Goal: Information Seeking & Learning: Learn about a topic

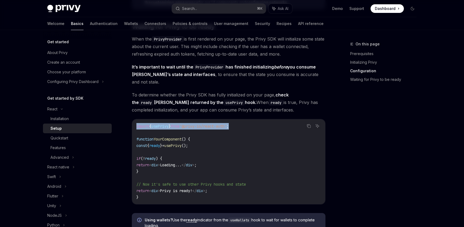
scroll to position [642, 0]
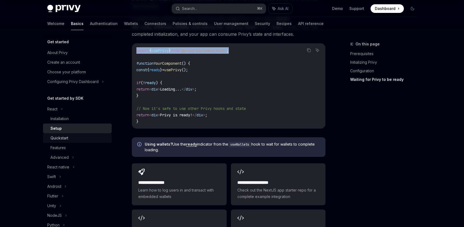
click at [85, 137] on div "Quickstart" at bounding box center [80, 138] width 58 height 6
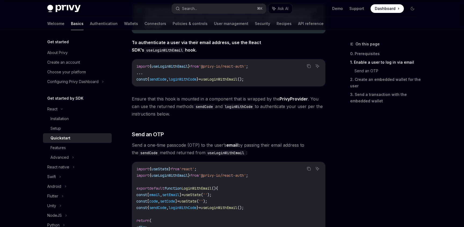
scroll to position [160, 0]
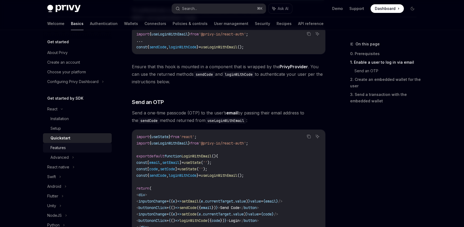
click at [76, 147] on div "Features" at bounding box center [80, 148] width 58 height 6
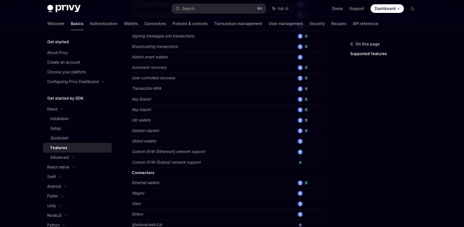
scroll to position [326, 0]
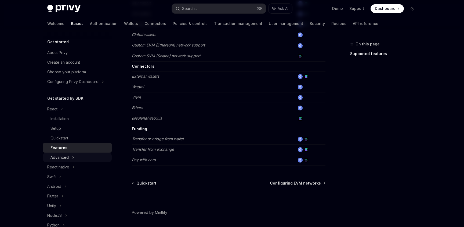
click at [72, 161] on div "Advanced" at bounding box center [77, 158] width 69 height 10
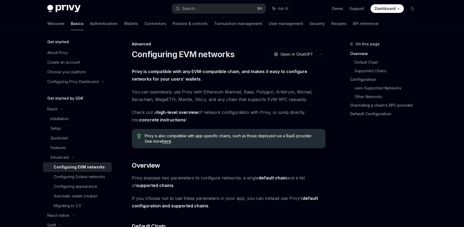
click at [98, 167] on div "Configuring EVM networks" at bounding box center [79, 167] width 51 height 6
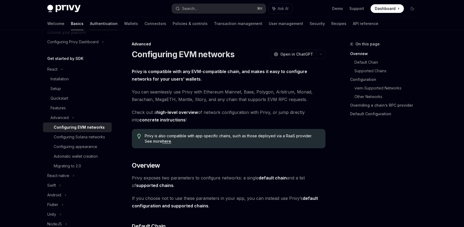
click at [90, 24] on link "Authentication" at bounding box center [104, 23] width 28 height 13
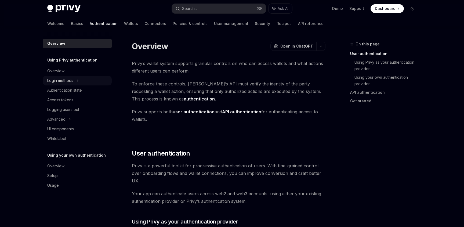
click at [85, 78] on div "Login methods" at bounding box center [77, 81] width 69 height 10
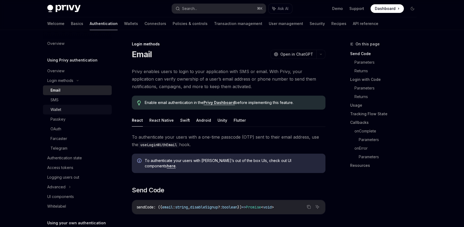
click at [78, 113] on link "Wallet" at bounding box center [77, 110] width 69 height 10
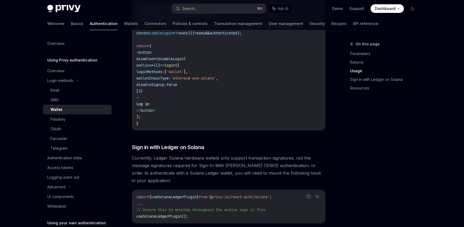
scroll to position [359, 0]
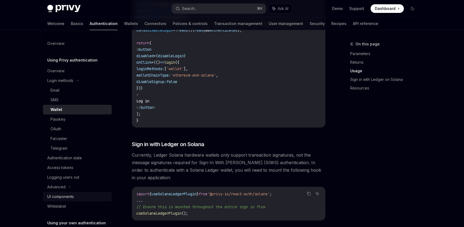
click at [73, 200] on div "UI components" at bounding box center [60, 196] width 27 height 6
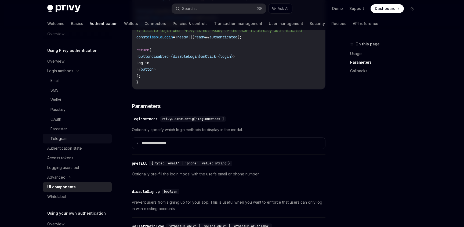
scroll to position [18, 0]
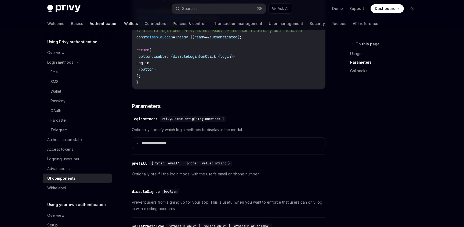
click at [124, 22] on link "Wallets" at bounding box center [131, 23] width 14 height 13
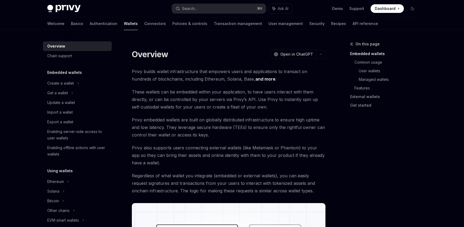
click at [66, 76] on h5 "Using wallets" at bounding box center [64, 72] width 35 height 6
click at [77, 87] on icon at bounding box center [78, 83] width 2 height 6
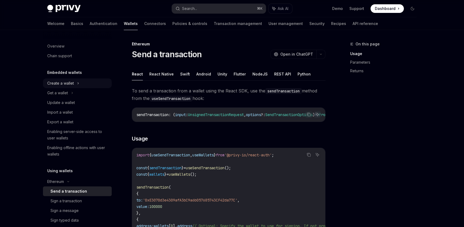
click at [69, 84] on div "Create a wallet" at bounding box center [60, 83] width 27 height 6
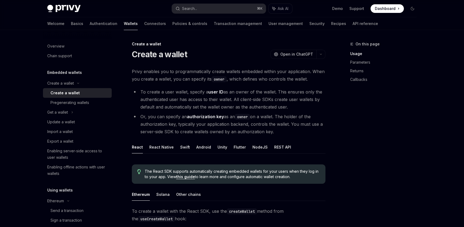
click at [75, 70] on h5 "Embedded wallets" at bounding box center [64, 72] width 35 height 6
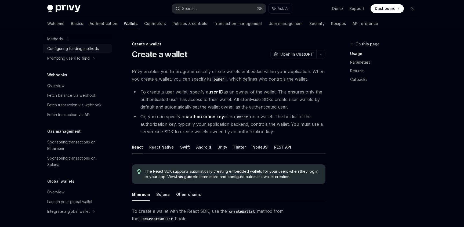
scroll to position [351, 0]
click at [62, 191] on div "Overview" at bounding box center [55, 192] width 17 height 6
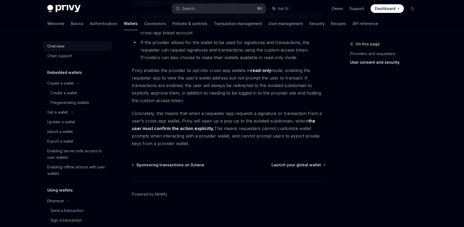
click at [64, 48] on div "Overview" at bounding box center [77, 46] width 61 height 6
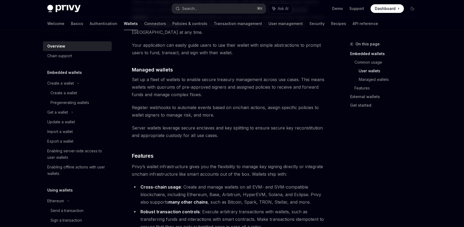
scroll to position [491, 0]
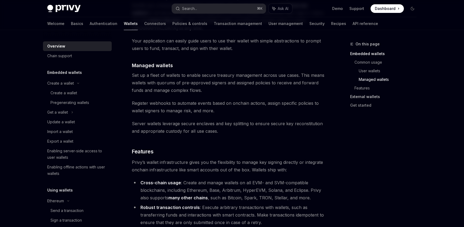
click at [372, 98] on link "External wallets" at bounding box center [385, 96] width 71 height 9
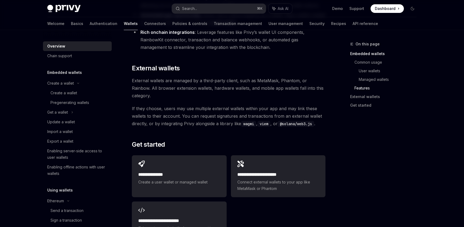
scroll to position [775, 0]
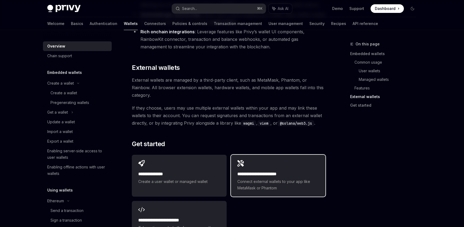
click at [250, 155] on div "**********" at bounding box center [278, 176] width 95 height 42
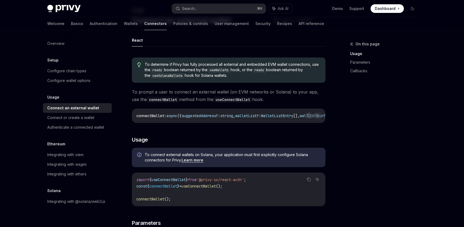
scroll to position [39, 0]
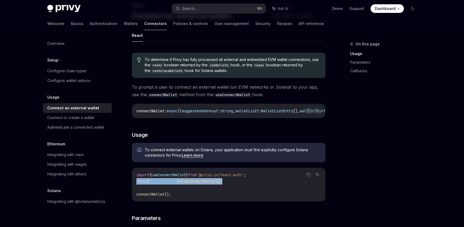
drag, startPoint x: 236, startPoint y: 184, endPoint x: 136, endPoint y: 184, distance: 100.2
click at [136, 184] on div "import { useConnectWallet } from '@privy-io/react-auth' ; const { connectWallet…" at bounding box center [228, 184] width 193 height 33
copy span "const { connectWallet } = useConnectWallet ();"
click at [216, 184] on span "useConnectWallet" at bounding box center [199, 181] width 34 height 5
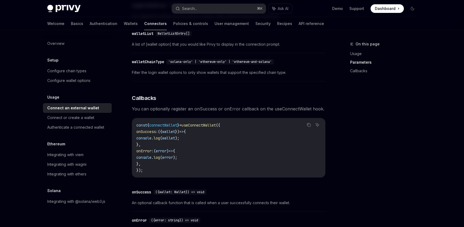
scroll to position [329, 0]
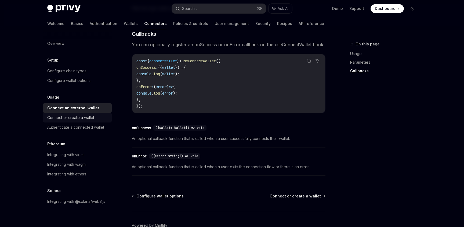
click at [100, 116] on div "Connect or create a wallet" at bounding box center [77, 117] width 61 height 6
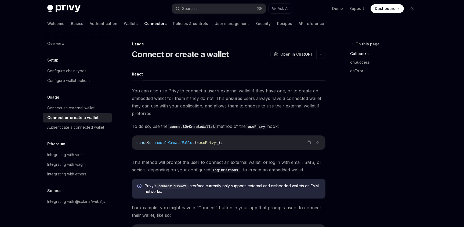
click at [213, 144] on span "usePrivy" at bounding box center [207, 142] width 17 height 5
copy span "usePrivy"
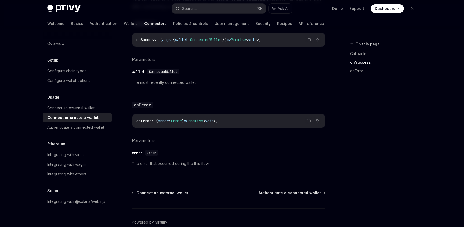
scroll to position [353, 0]
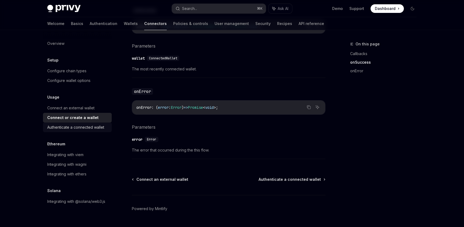
click at [99, 129] on div "Authenticate a connected wallet" at bounding box center [75, 127] width 57 height 6
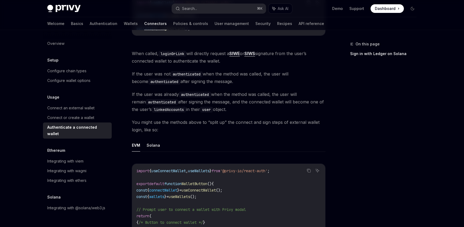
scroll to position [178, 0]
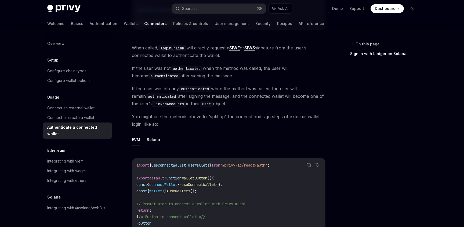
click at [180, 163] on span "useConnectWallet" at bounding box center [169, 165] width 34 height 5
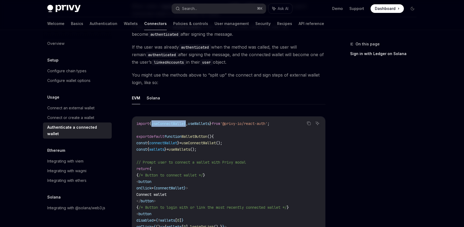
scroll to position [0, 0]
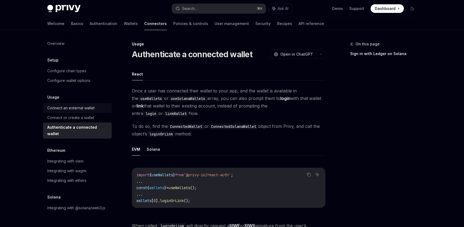
click at [99, 107] on div "Connect an external wallet" at bounding box center [77, 108] width 61 height 6
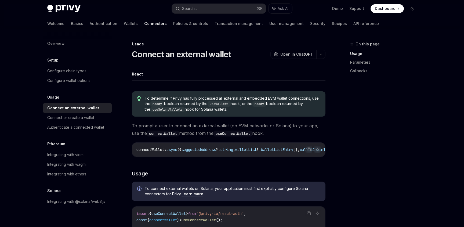
click at [58, 60] on div "Setup" at bounding box center [77, 60] width 69 height 6
click at [64, 67] on link "Configure chain types" at bounding box center [77, 71] width 69 height 10
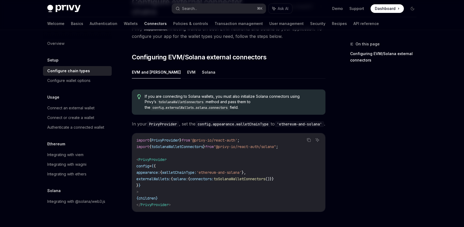
scroll to position [47, 0]
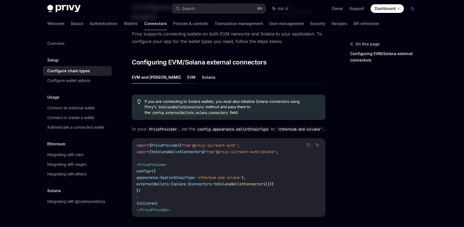
click at [187, 71] on button "EVM" at bounding box center [191, 77] width 8 height 13
type textarea "*"
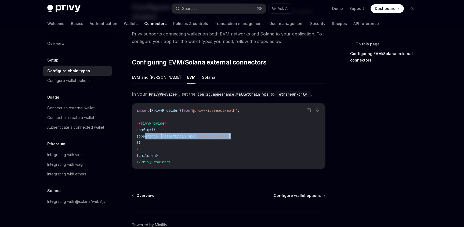
drag, startPoint x: 255, startPoint y: 124, endPoint x: 146, endPoint y: 124, distance: 108.8
click at [146, 124] on code "import { PrivyProvider } from '@privy-io/react-auth' ; < PrivyProvider config =…" at bounding box center [229, 136] width 185 height 58
copy span "appearance: { walletChainType: 'ethereum-only' }"
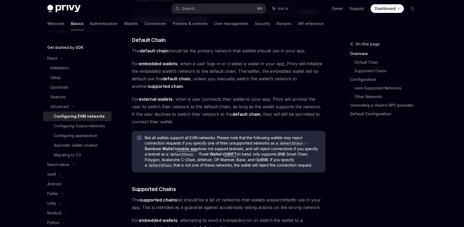
scroll to position [180, 0]
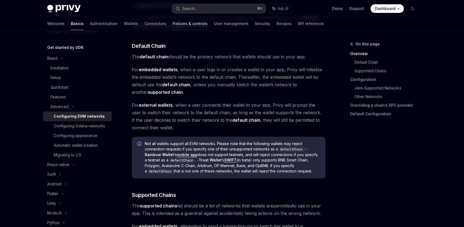
click at [173, 22] on link "Policies & controls" at bounding box center [190, 23] width 35 height 13
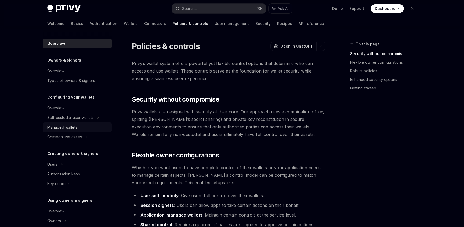
click at [67, 130] on div "Managed wallets" at bounding box center [62, 127] width 30 height 6
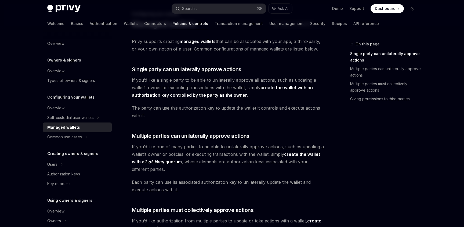
scroll to position [31, 0]
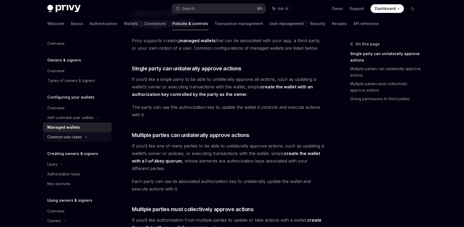
click at [76, 138] on div "Common use cases" at bounding box center [64, 137] width 35 height 6
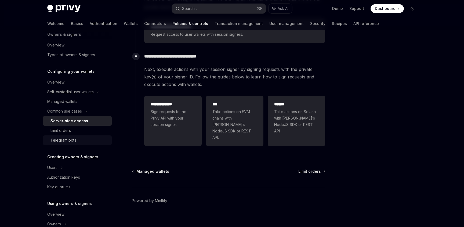
scroll to position [35, 0]
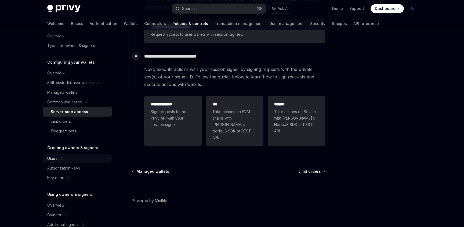
click at [62, 159] on icon at bounding box center [62, 158] width 2 height 6
type textarea "*"
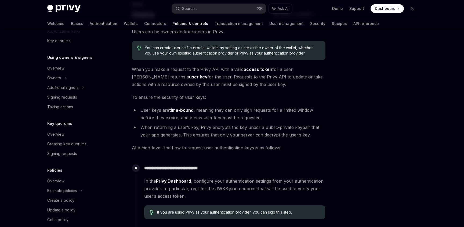
scroll to position [209, 0]
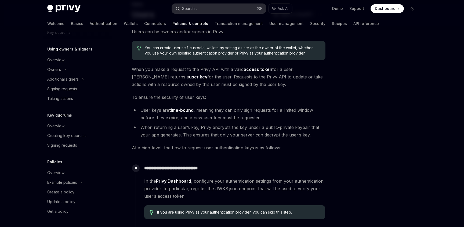
click at [206, 7] on button "Search... ⌘ K" at bounding box center [219, 9] width 94 height 10
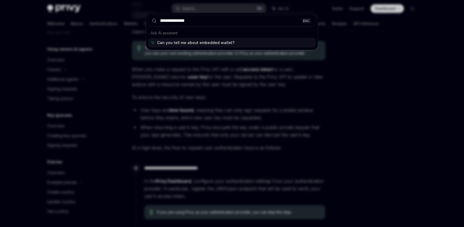
type input "**********"
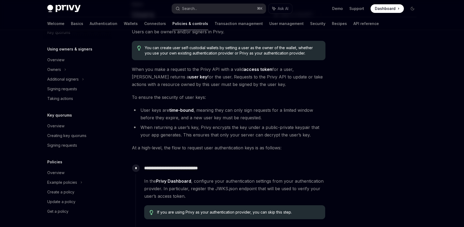
type textarea "*"
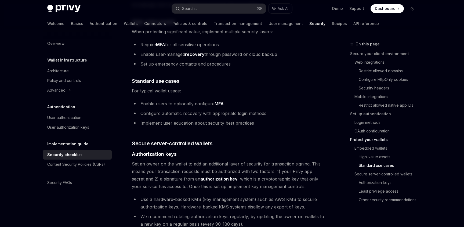
scroll to position [793, 0]
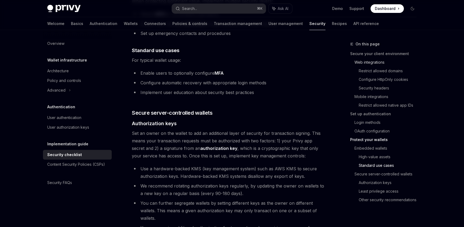
click at [379, 63] on link "Web integrations" at bounding box center [388, 62] width 67 height 9
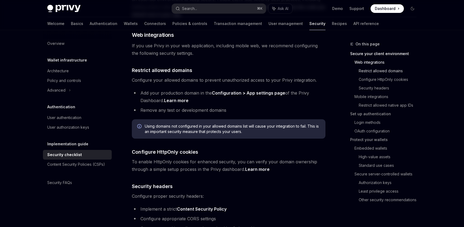
scroll to position [146, 0]
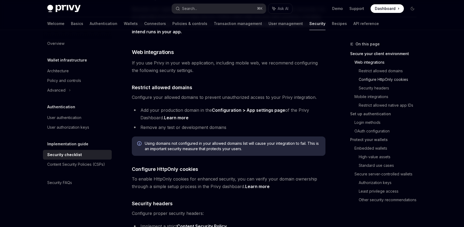
click at [378, 81] on link "Configure HttpOnly cookies" at bounding box center [390, 79] width 62 height 9
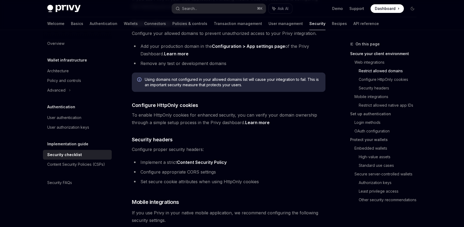
scroll to position [196, 0]
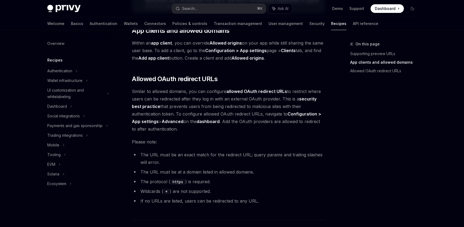
scroll to position [637, 0]
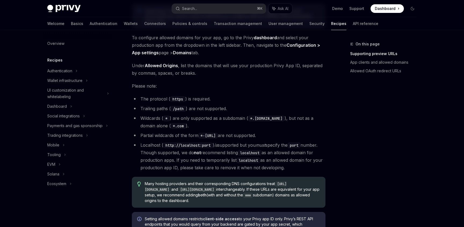
scroll to position [115, 0]
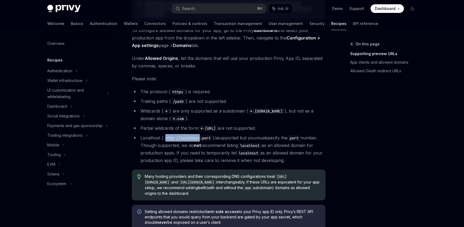
drag, startPoint x: 202, startPoint y: 137, endPoint x: 166, endPoint y: 137, distance: 35.7
click at [166, 137] on code "http://localhost:port" at bounding box center [187, 138] width 49 height 6
copy code "[URL]"
